Goal: Navigation & Orientation: Find specific page/section

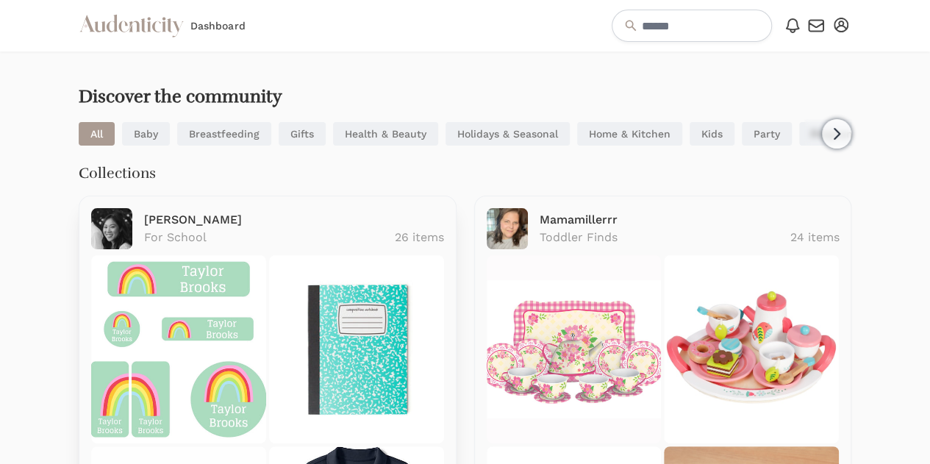
click at [181, 223] on link "[PERSON_NAME]" at bounding box center [193, 220] width 98 height 14
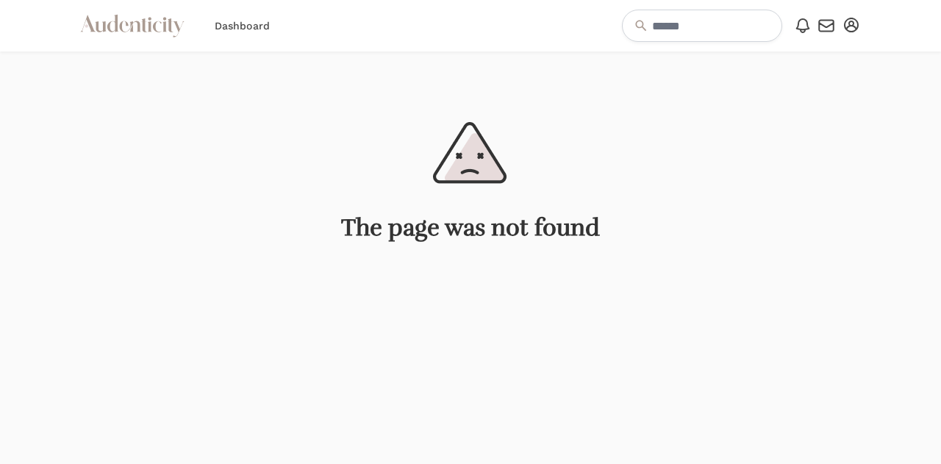
click at [454, 11] on div "Audenticity Logo Dashboard Open Notifications menu Notifications No notificatio…" at bounding box center [470, 25] width 782 height 51
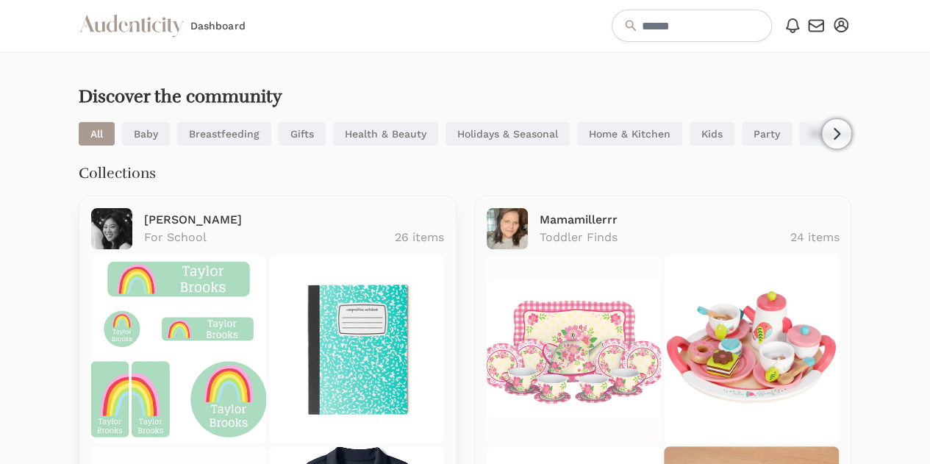
scroll to position [147, 0]
